Goal: Learn about a topic

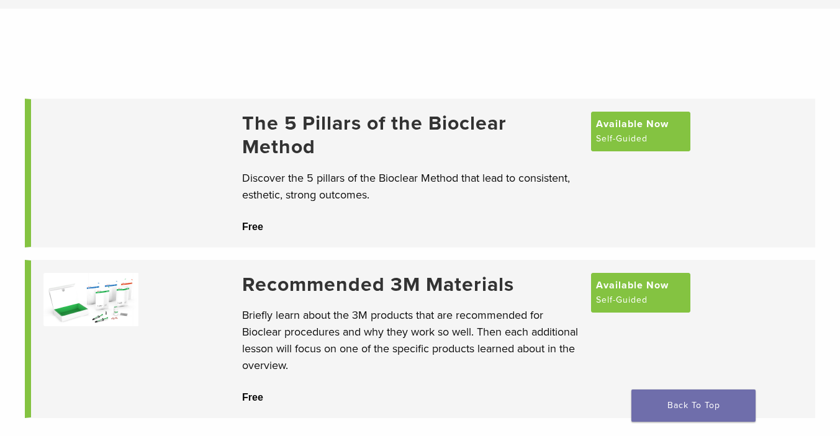
scroll to position [125, 0]
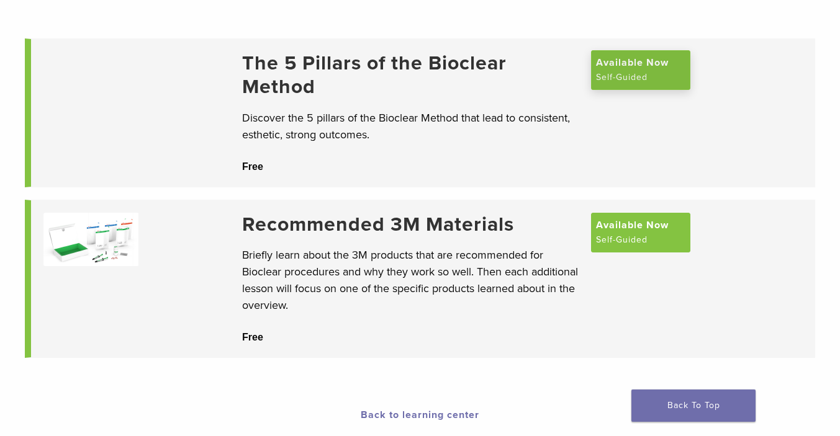
click at [627, 69] on span "Available Now" at bounding box center [632, 62] width 73 height 15
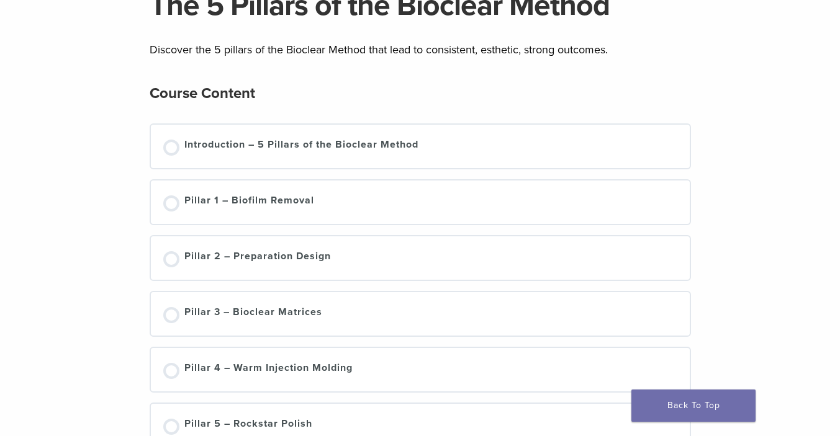
scroll to position [107, 0]
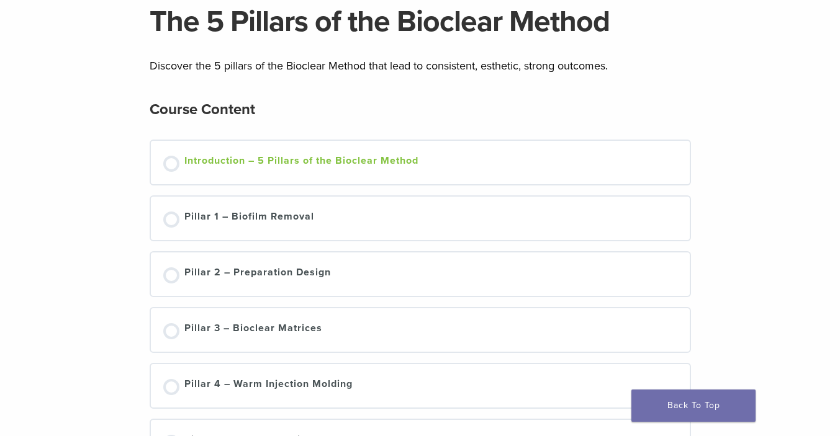
click at [372, 162] on div "Introduction – 5 Pillars of the Bioclear Method" at bounding box center [301, 162] width 234 height 19
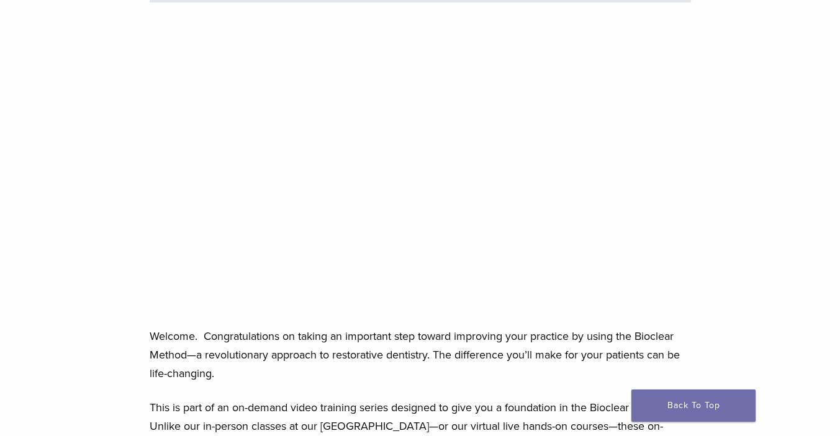
scroll to position [177, 0]
